Goal: Task Accomplishment & Management: Manage account settings

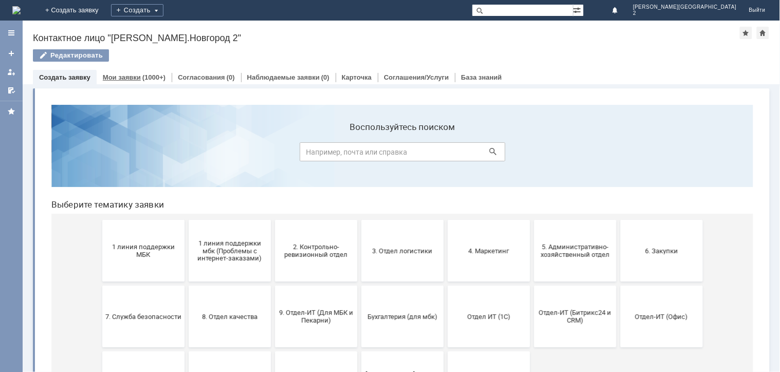
click at [122, 81] on div "Мои заявки (1000+)" at bounding box center [134, 77] width 75 height 15
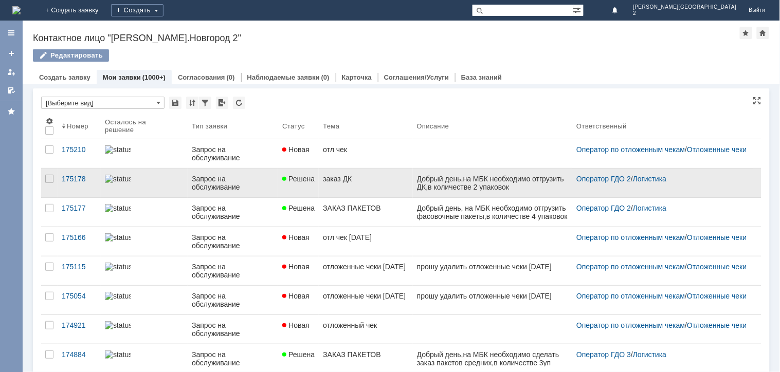
click at [281, 186] on link "Решена" at bounding box center [298, 183] width 41 height 29
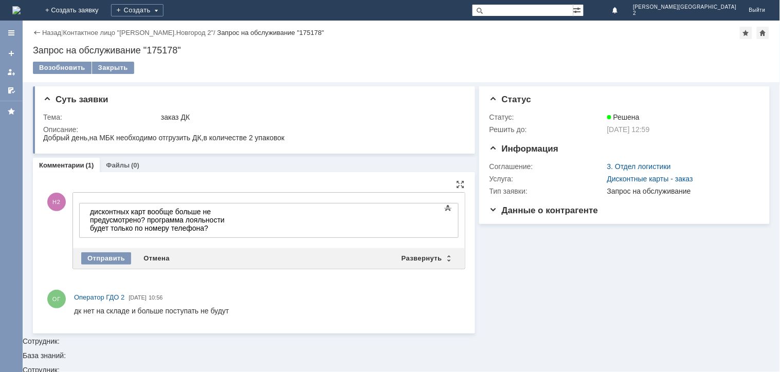
click at [88, 249] on div "Отправить Отмена Развернуть Свернуть" at bounding box center [269, 258] width 392 height 21
click at [85, 255] on div "Отправить" at bounding box center [106, 259] width 50 height 12
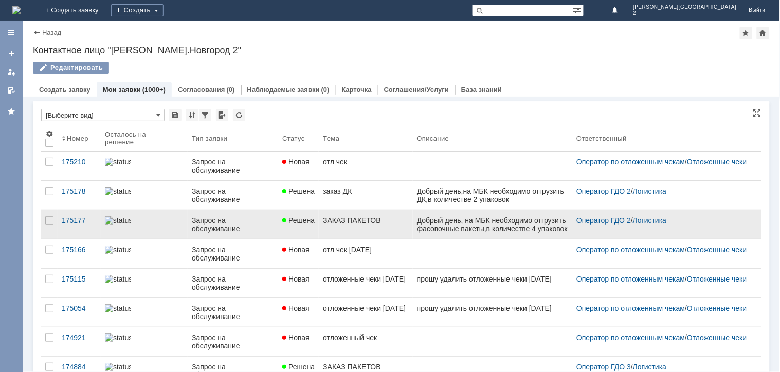
click at [389, 226] on link "ЗАКАЗ ПАКЕТОВ" at bounding box center [366, 224] width 94 height 29
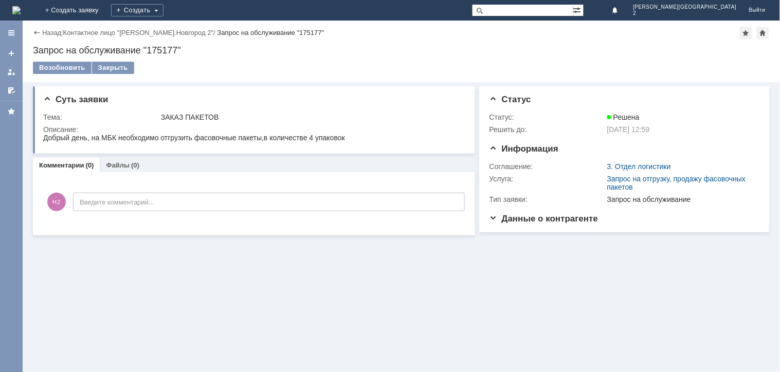
click at [114, 157] on div "Суть заявки Тема: ЗАКАЗ ПАКЕТОВ Описание: Комментарии (0) Файлы (0) Комментарии…" at bounding box center [254, 158] width 442 height 153
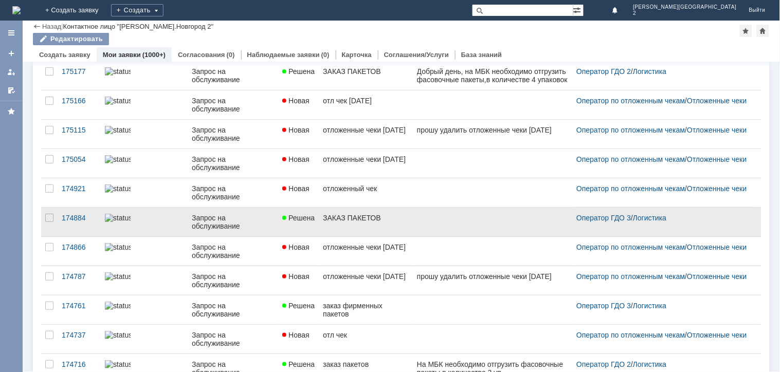
click at [490, 221] on div at bounding box center [493, 218] width 152 height 8
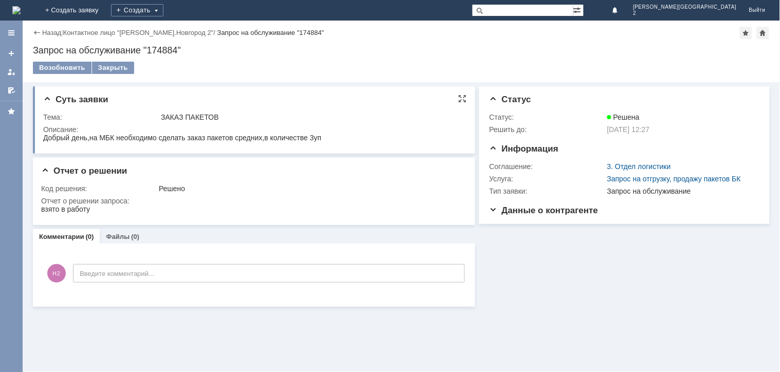
click at [245, 142] on div at bounding box center [253, 139] width 420 height 10
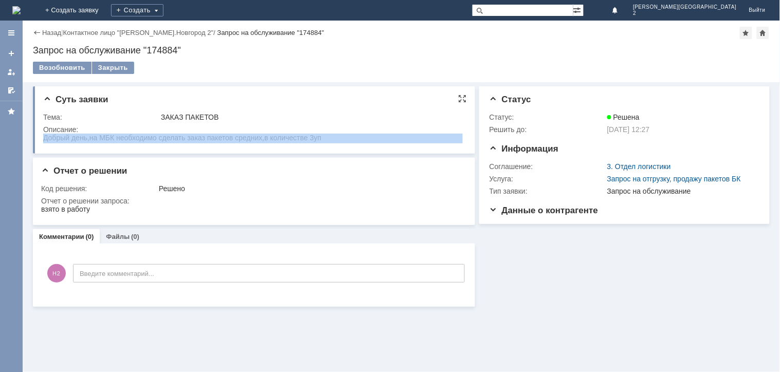
click at [245, 142] on div at bounding box center [253, 139] width 420 height 10
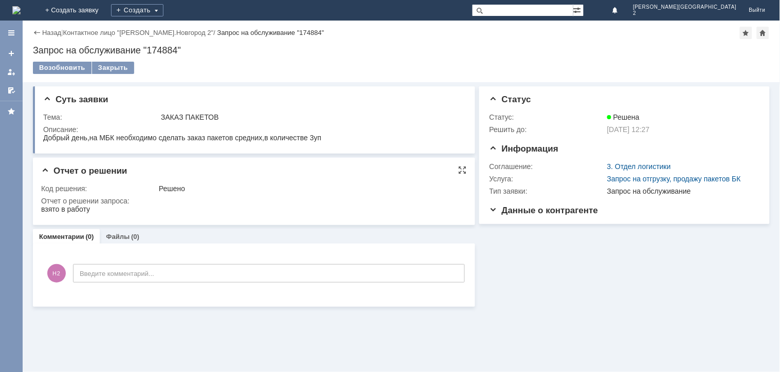
click at [268, 169] on div "Отчет о решении" at bounding box center [254, 171] width 426 height 10
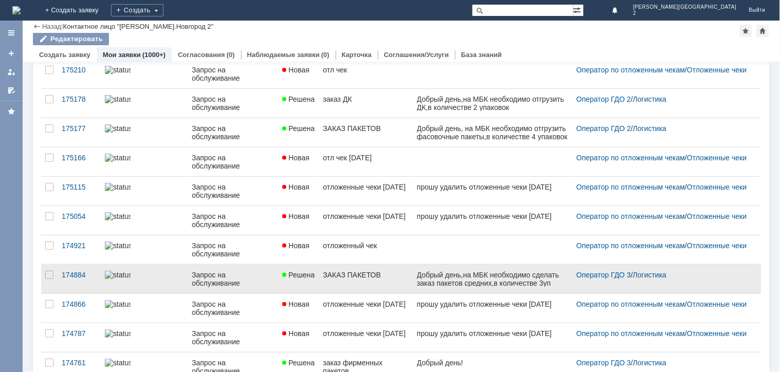
click at [458, 289] on link at bounding box center [493, 279] width 160 height 29
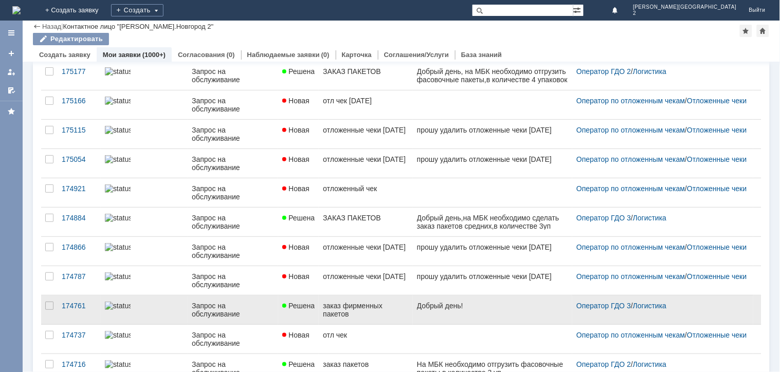
click at [412, 318] on link "заказ фирменных пакетов" at bounding box center [366, 310] width 94 height 29
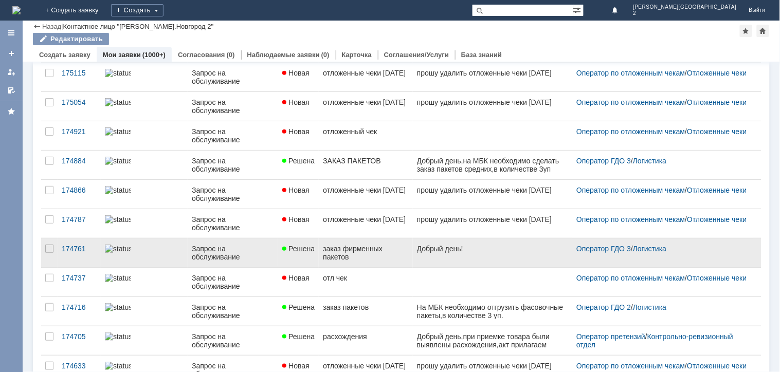
click at [278, 253] on link "Решена" at bounding box center [298, 253] width 41 height 29
